Goal: Check status: Check status

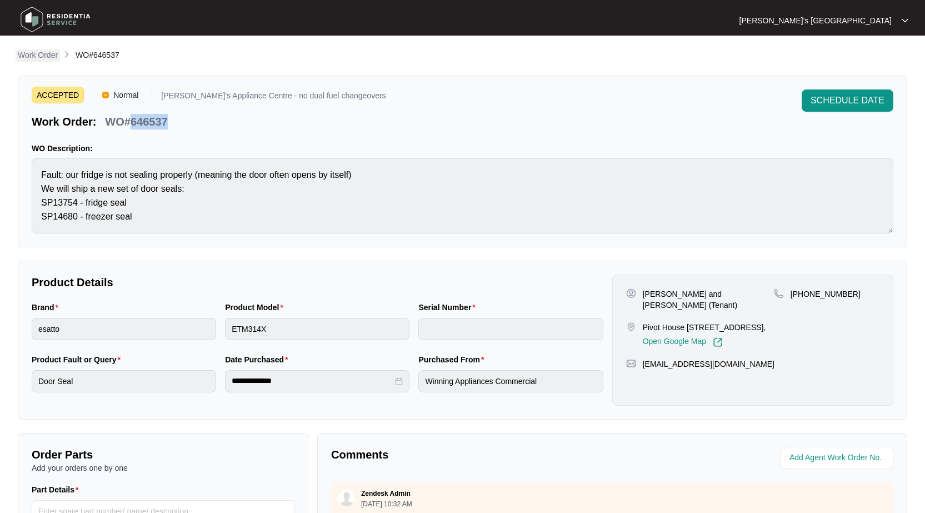
click at [53, 54] on p "Work Order" at bounding box center [38, 54] width 40 height 11
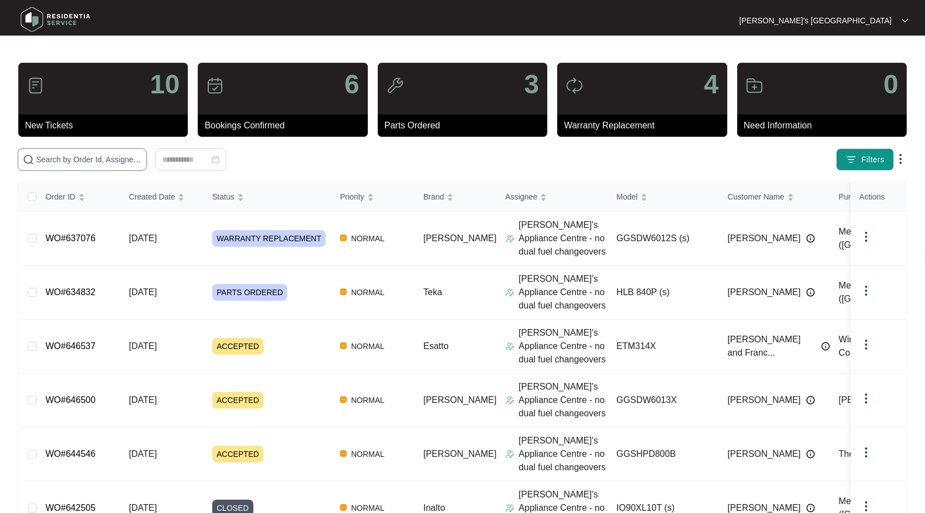
click at [112, 158] on input "text" at bounding box center [89, 159] width 106 height 12
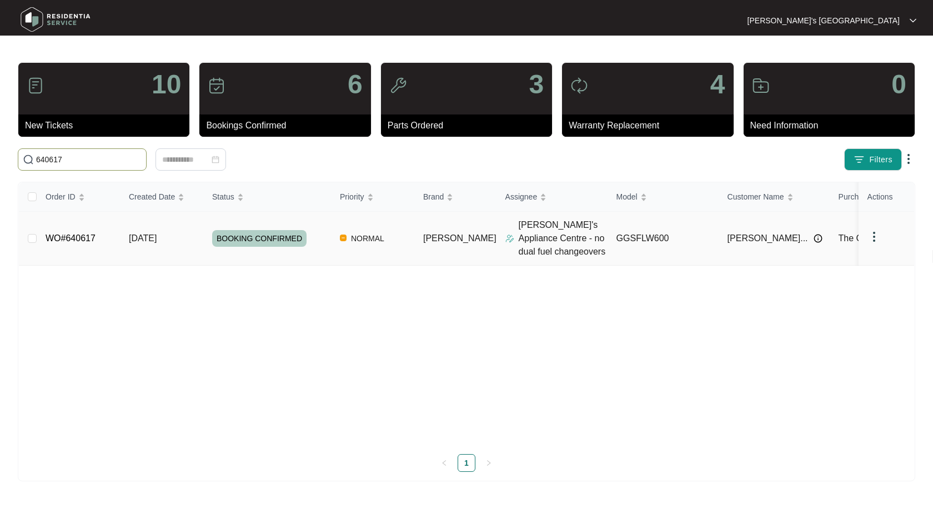
type input "640617"
click at [74, 236] on link "WO#640617" at bounding box center [71, 237] width 50 height 9
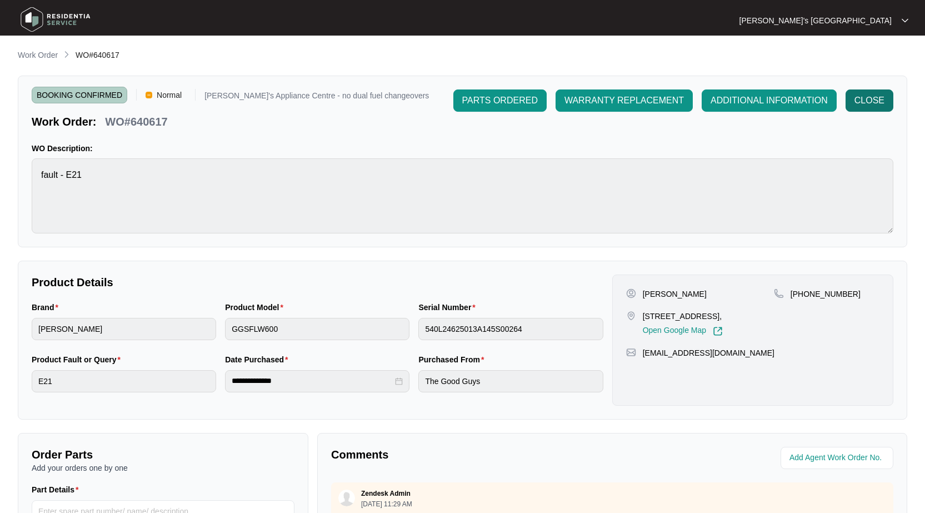
click at [863, 105] on span "CLOSE" at bounding box center [869, 100] width 30 height 13
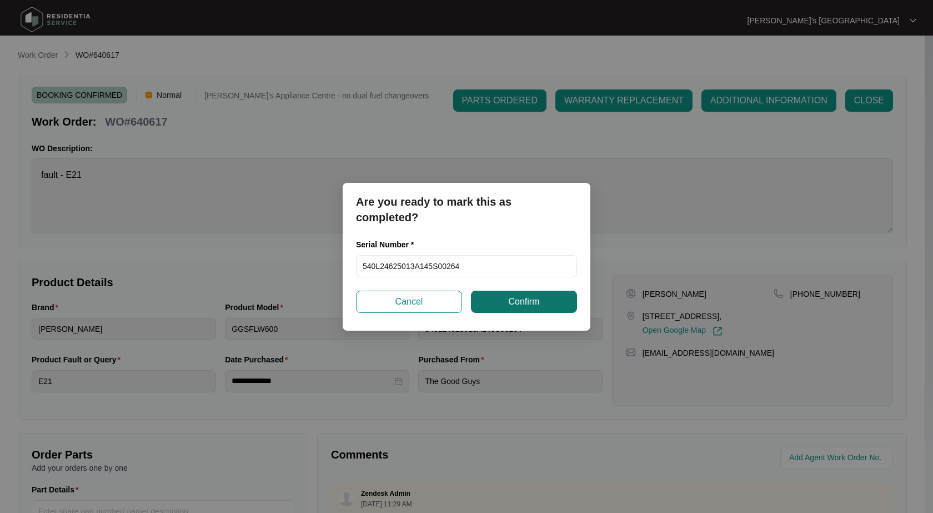
click at [546, 299] on button "Confirm" at bounding box center [524, 302] width 106 height 22
